Goal: Task Accomplishment & Management: Complete application form

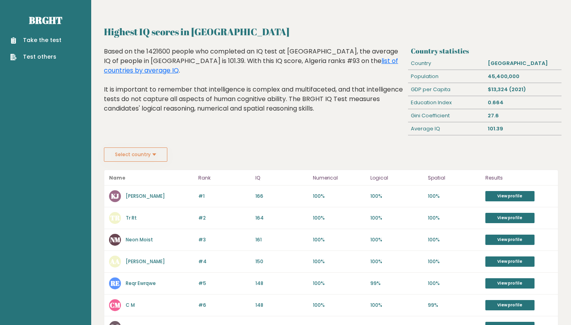
click at [155, 154] on button "Select country" at bounding box center [135, 155] width 63 height 14
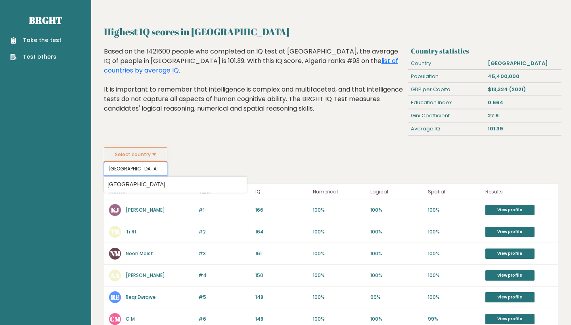
click at [132, 173] on input "canada" at bounding box center [135, 169] width 63 height 14
type input "canada"
click at [215, 138] on div "Highest IQ scores in Algeria Based on the 1421600 people who completed an IQ te…" at bounding box center [254, 97] width 307 height 101
click at [147, 155] on button "Select country" at bounding box center [135, 155] width 63 height 14
click at [39, 35] on div "Take the test Test others" at bounding box center [45, 44] width 79 height 34
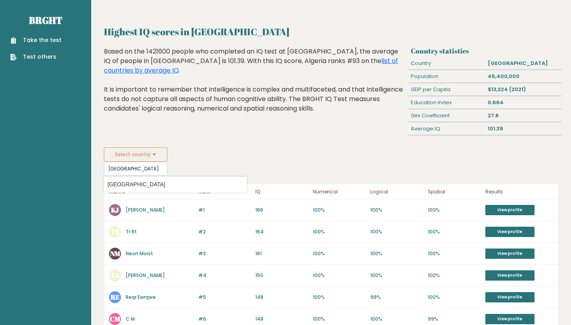
click at [335, 65] on div "Based on the 1421600 people who completed an IQ test at BRGHT, the average IQ o…" at bounding box center [254, 86] width 301 height 79
click at [335, 63] on link "list of countries by average IQ" at bounding box center [251, 65] width 294 height 19
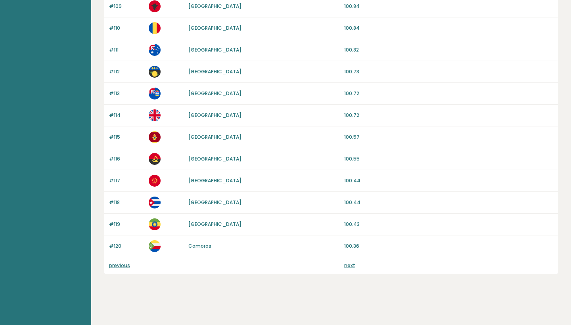
scroll to position [705, 0]
click at [347, 263] on link "next" at bounding box center [349, 265] width 11 height 7
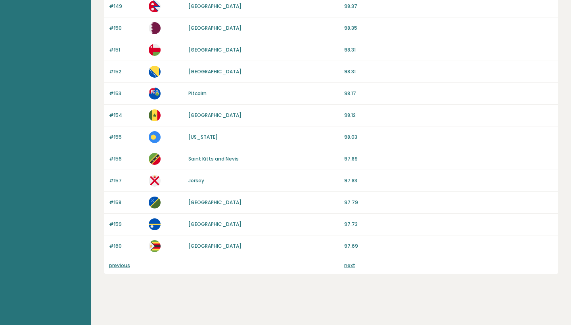
scroll to position [705, 0]
click at [117, 265] on link "previous" at bounding box center [119, 265] width 21 height 7
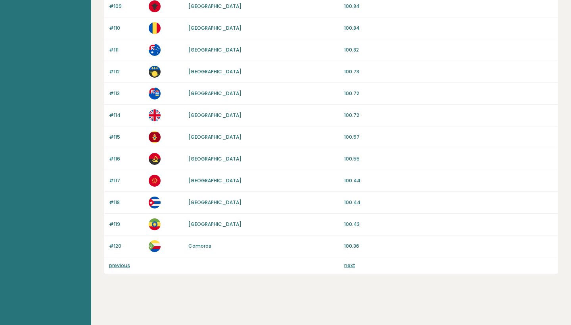
scroll to position [705, 0]
click at [125, 266] on link "previous" at bounding box center [119, 265] width 21 height 7
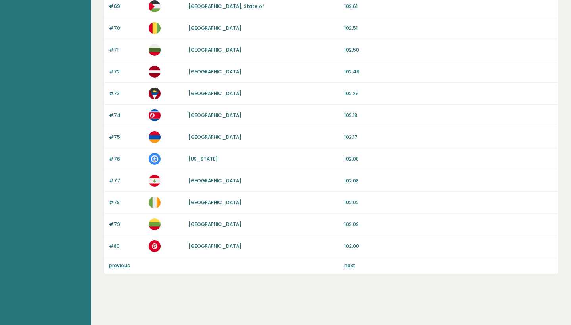
scroll to position [705, 0]
click at [121, 267] on link "previous" at bounding box center [119, 265] width 21 height 7
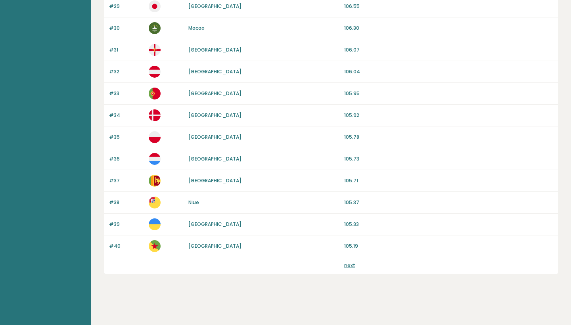
scroll to position [705, 0]
click at [350, 266] on link "next" at bounding box center [349, 265] width 11 height 7
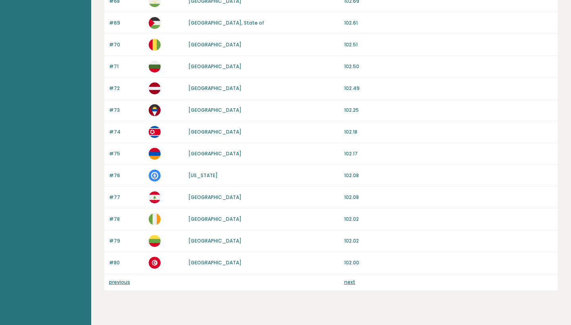
scroll to position [705, 0]
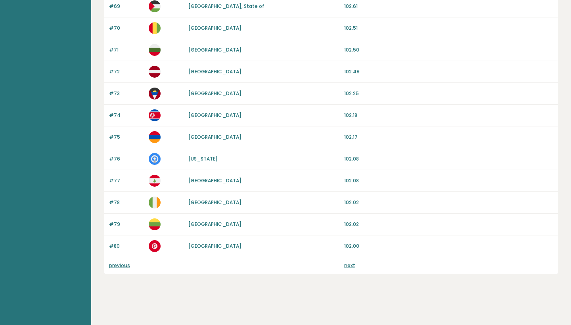
click at [349, 268] on link "next" at bounding box center [349, 265] width 11 height 7
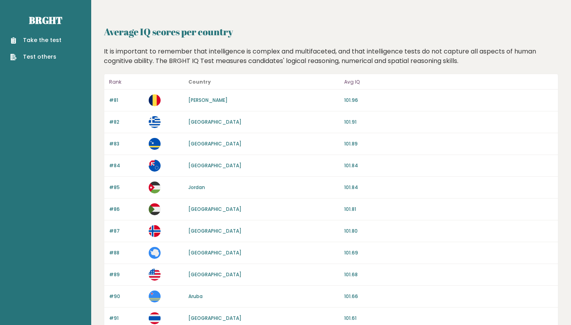
click at [41, 40] on link "Take the test" at bounding box center [35, 40] width 51 height 8
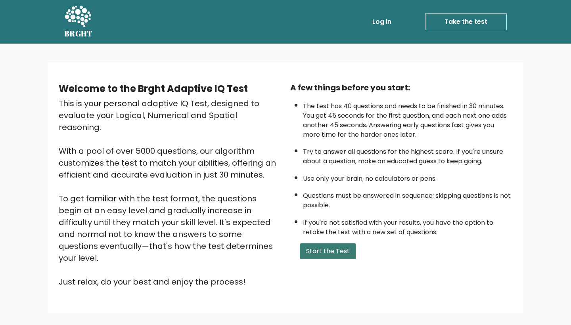
click at [326, 259] on button "Start the Test" at bounding box center [328, 251] width 56 height 16
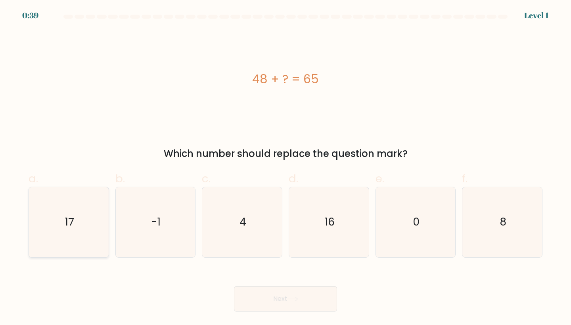
click at [75, 224] on icon "17" at bounding box center [69, 222] width 70 height 70
click at [285, 168] on input "a. 17" at bounding box center [285, 165] width 0 height 5
radio input "true"
click at [275, 290] on button "Next" at bounding box center [285, 298] width 103 height 25
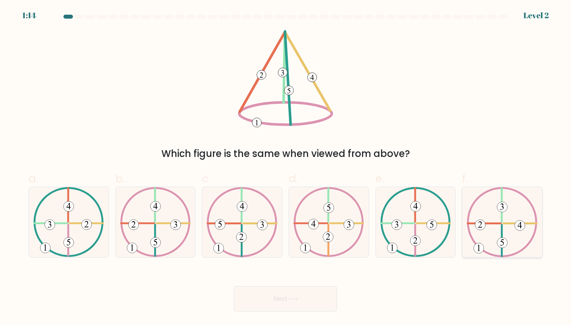
click at [487, 230] on icon at bounding box center [502, 222] width 71 height 70
click at [286, 168] on input "f." at bounding box center [285, 165] width 0 height 5
radio input "true"
click at [301, 307] on button "Next" at bounding box center [285, 298] width 103 height 25
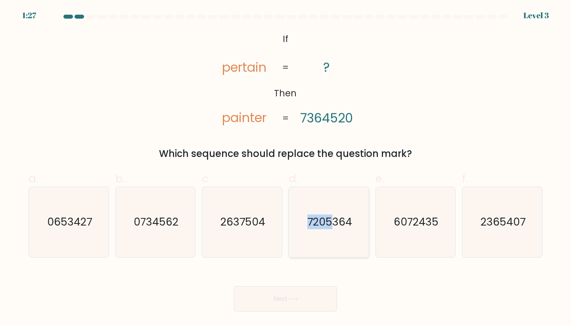
drag, startPoint x: 331, startPoint y: 226, endPoint x: 333, endPoint y: 242, distance: 15.6
click at [333, 242] on icon "7205364" at bounding box center [329, 222] width 70 height 70
click at [286, 168] on input "d. 7205364" at bounding box center [285, 165] width 0 height 5
radio input "true"
click at [264, 308] on button "Next" at bounding box center [285, 298] width 103 height 25
